Goal: Browse casually: Explore the website without a specific task or goal

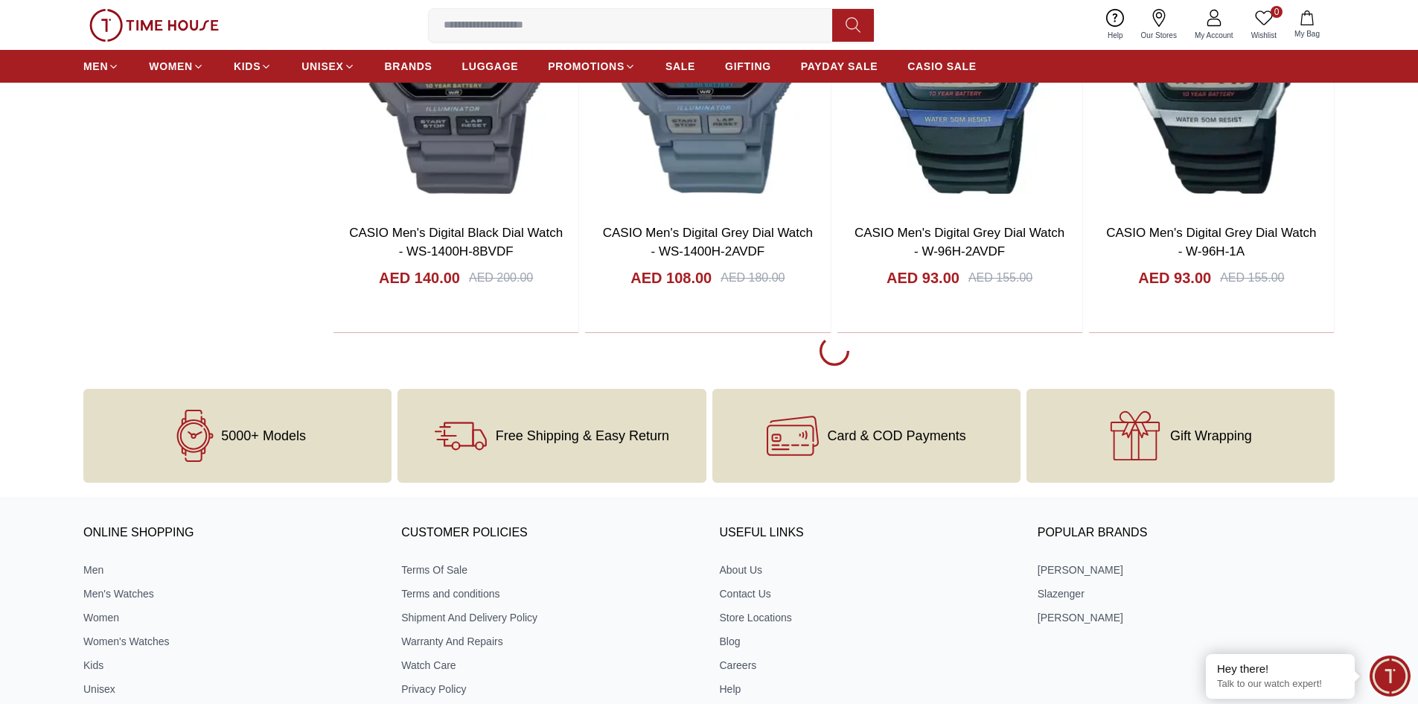
scroll to position [2681, 0]
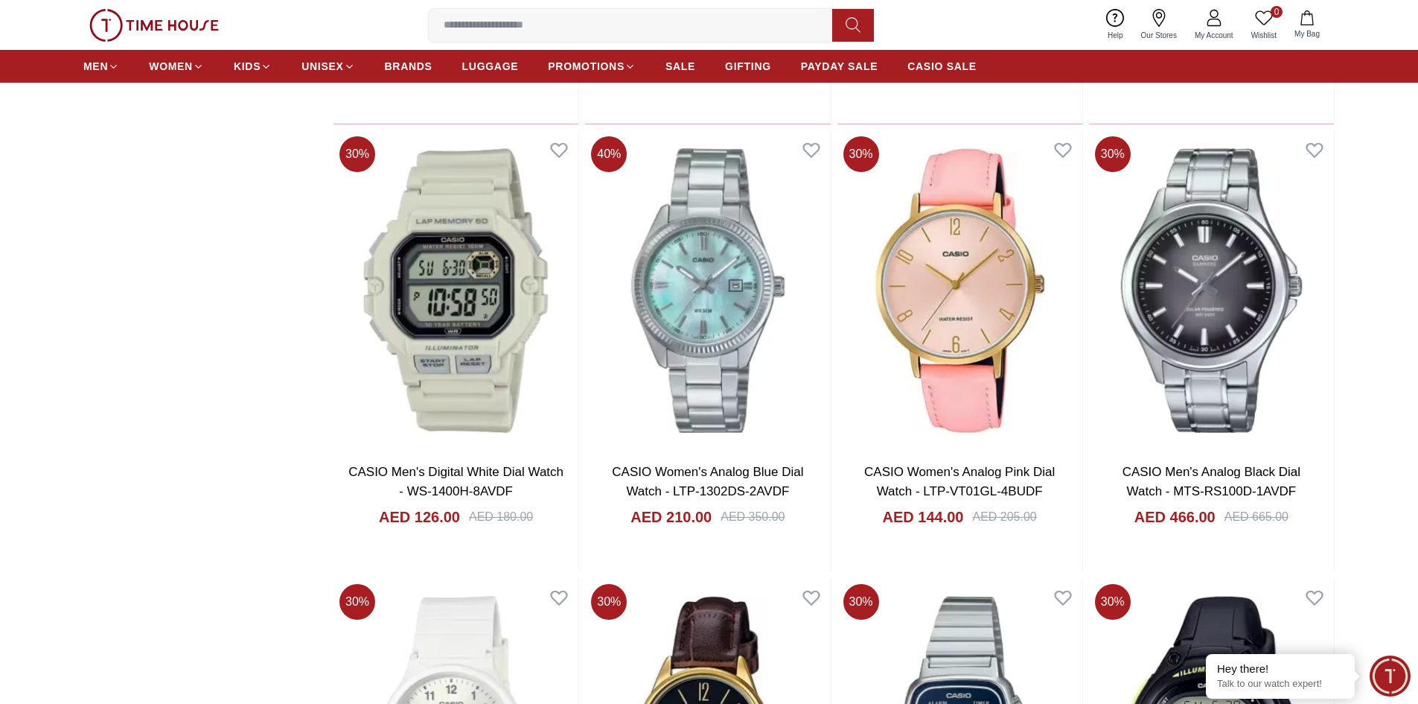
scroll to position [4095, 0]
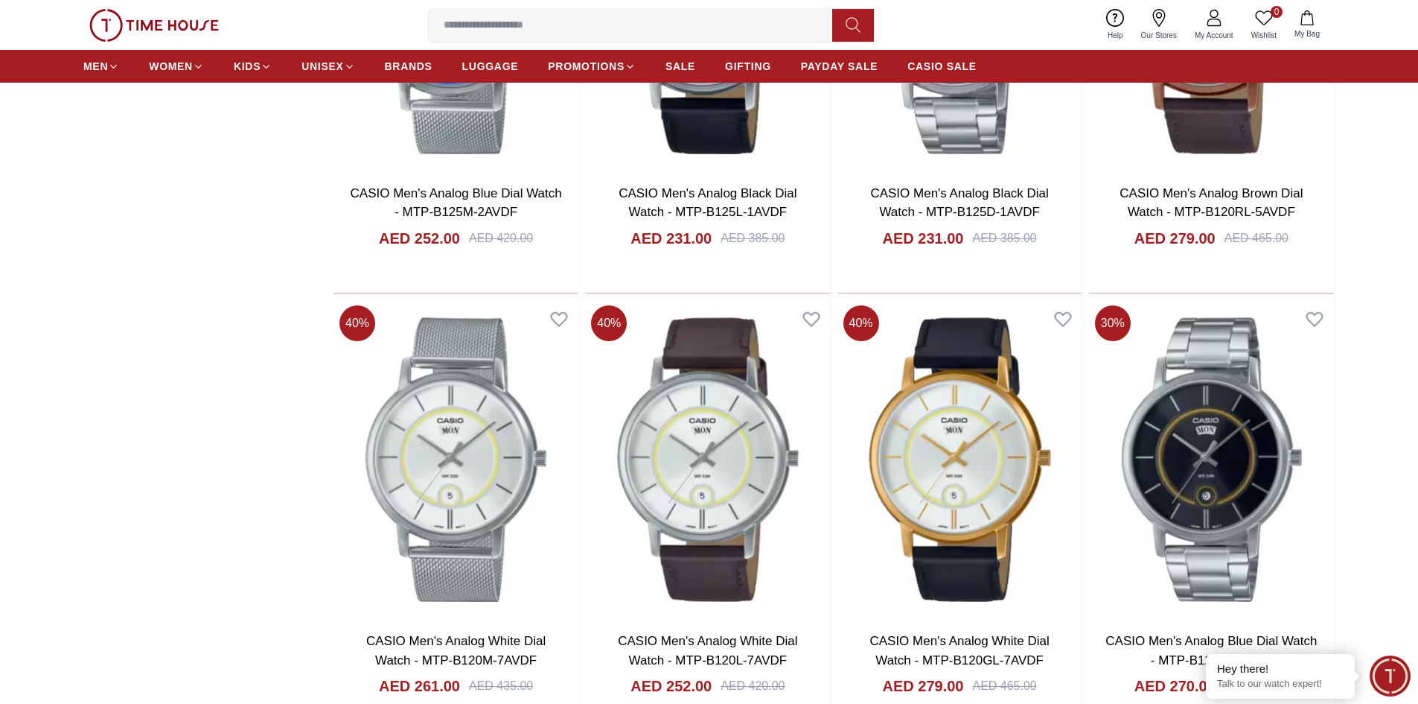
scroll to position [9010, 0]
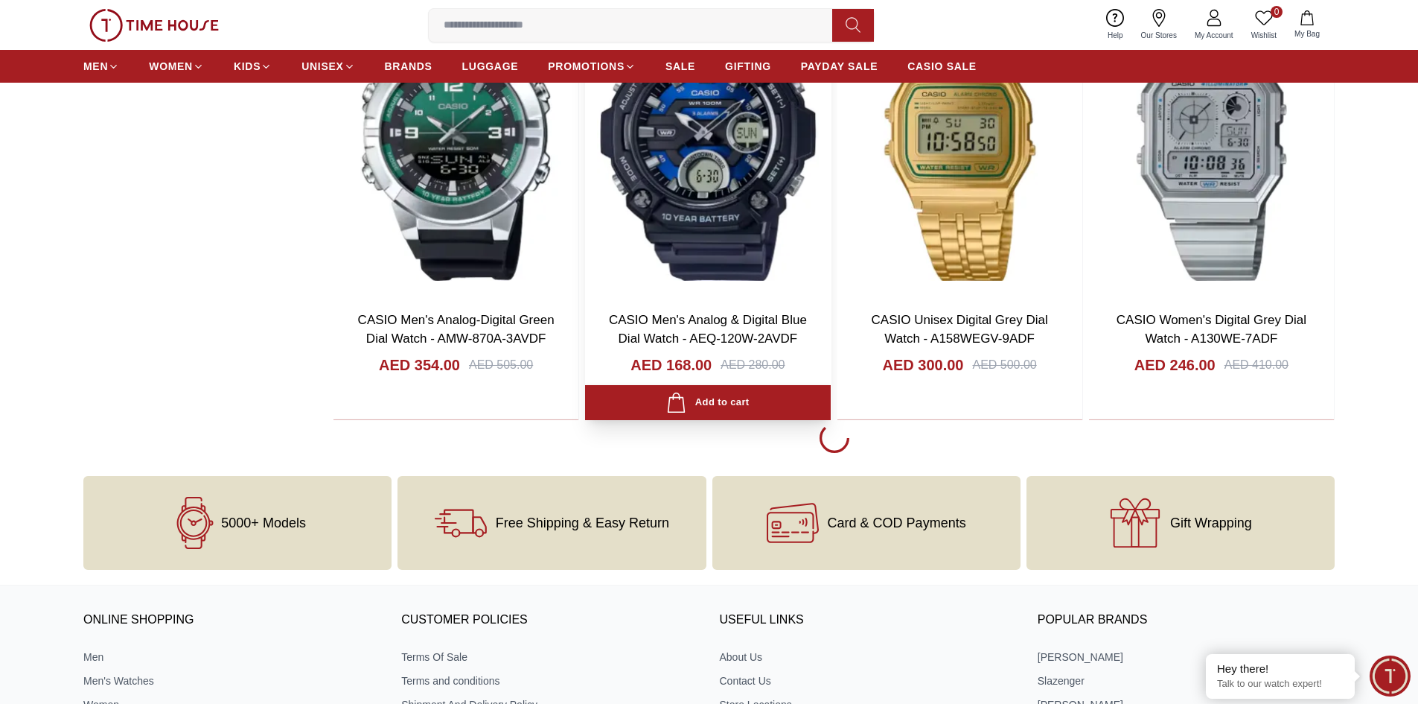
scroll to position [13775, 0]
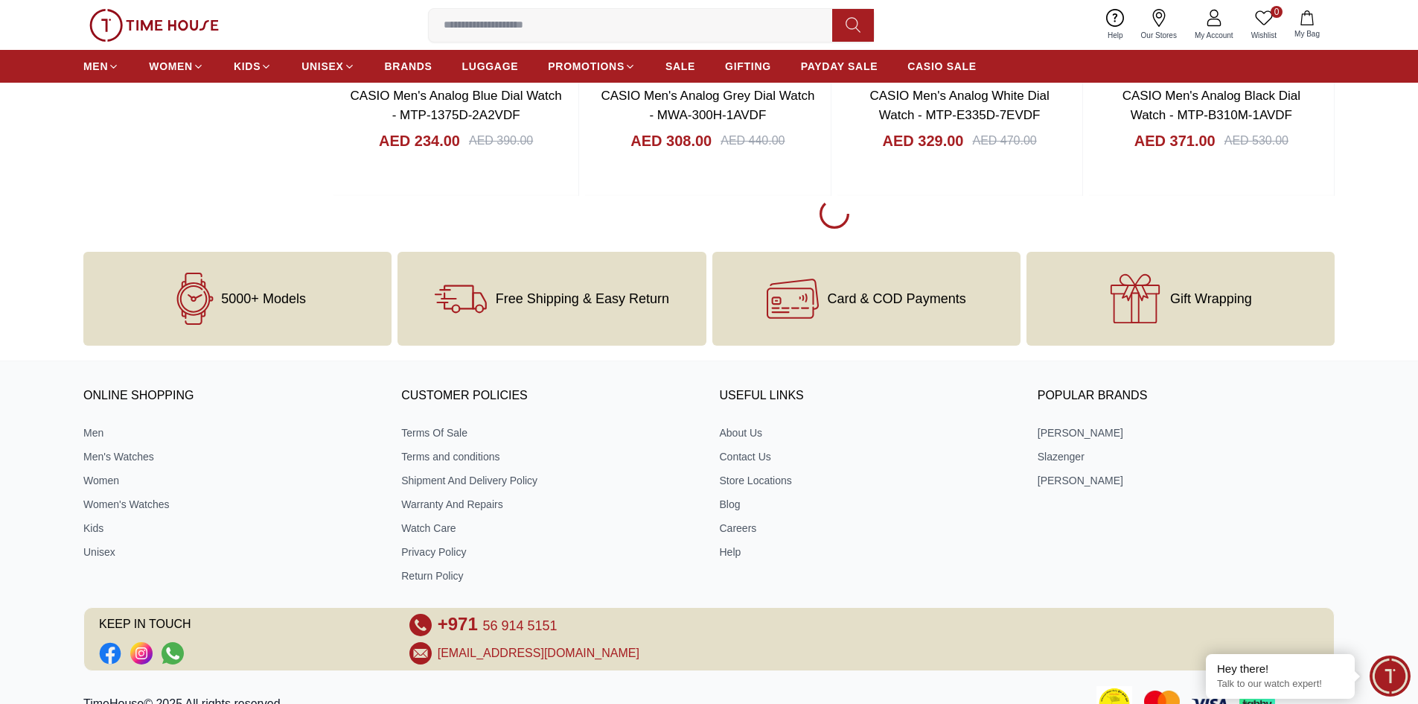
scroll to position [18392, 0]
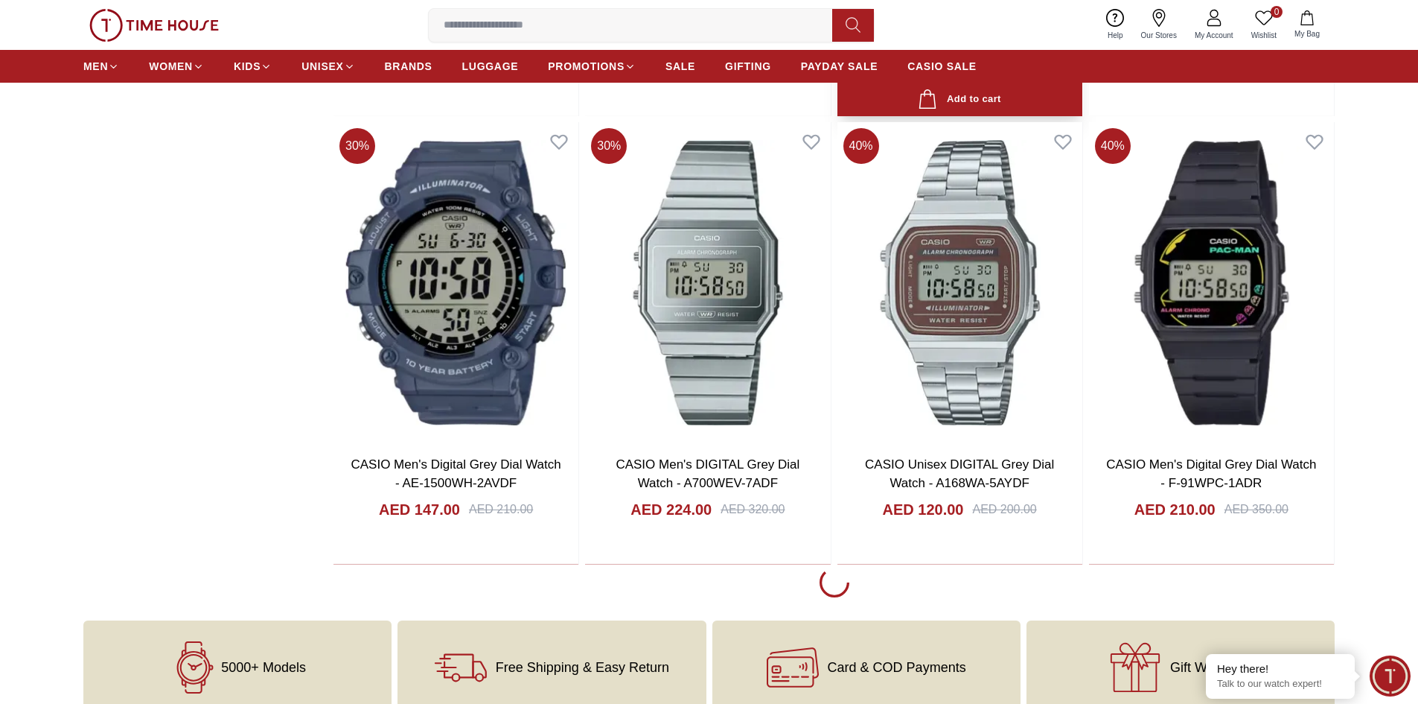
scroll to position [20476, 0]
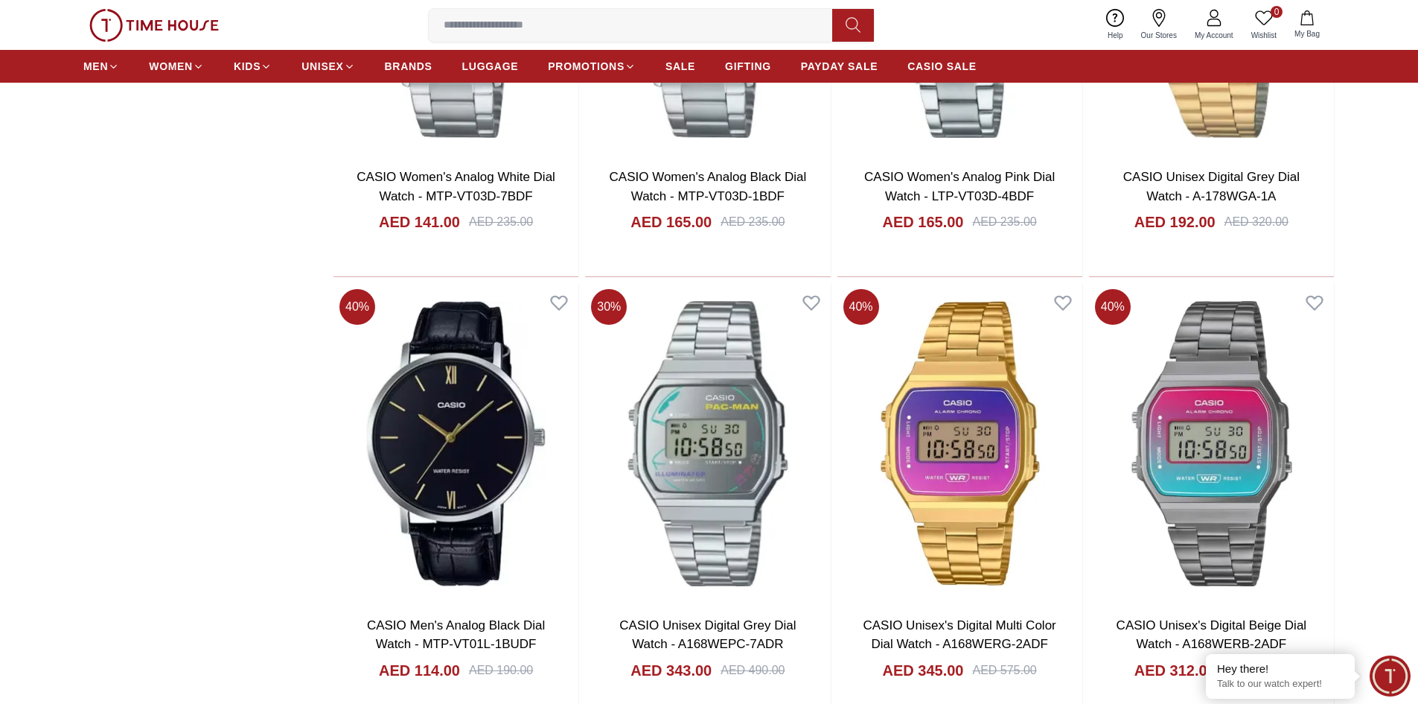
scroll to position [21966, 0]
